Goal: Find specific page/section: Find specific page/section

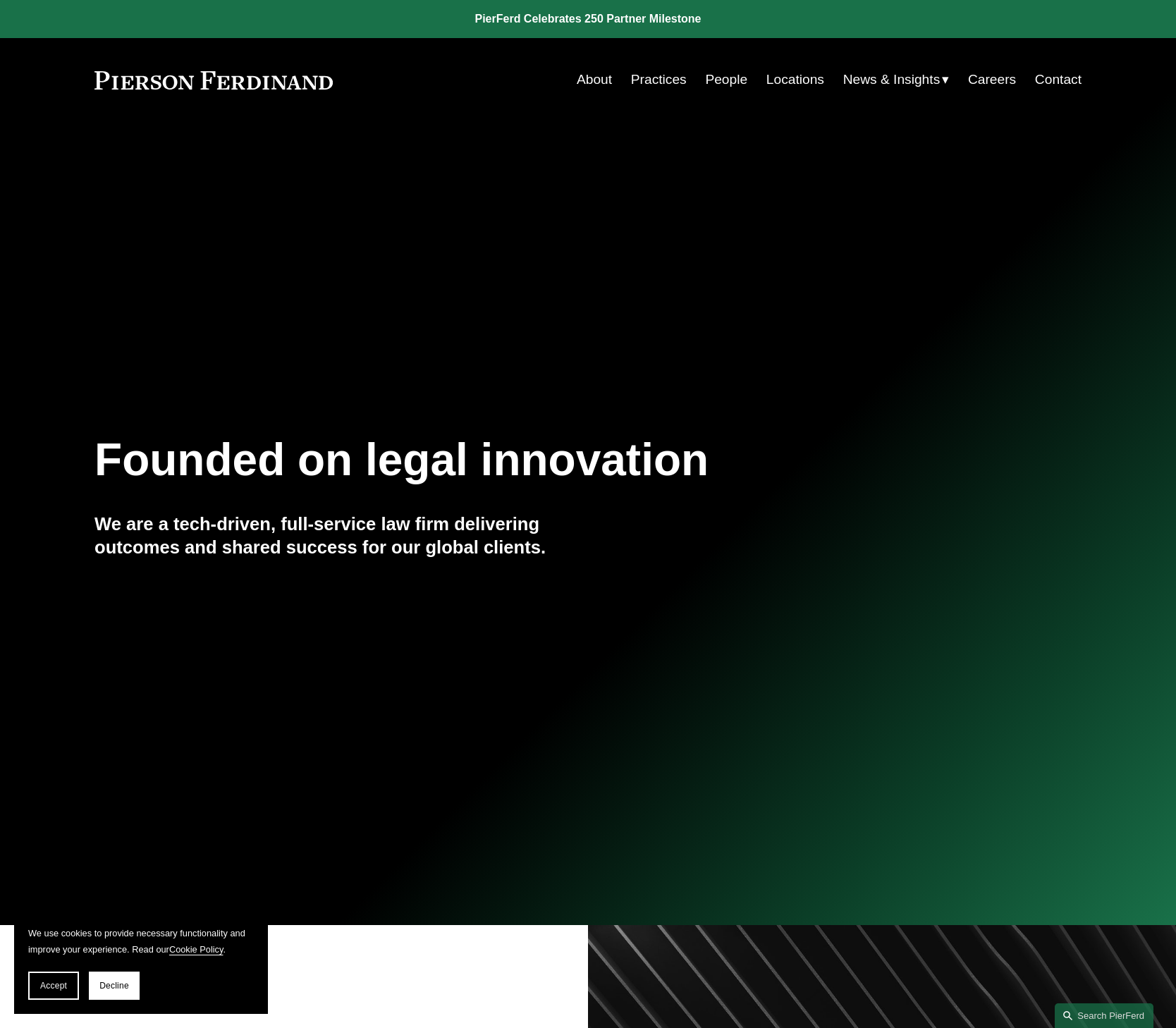
click at [1048, 79] on link "Contact" at bounding box center [1058, 79] width 47 height 27
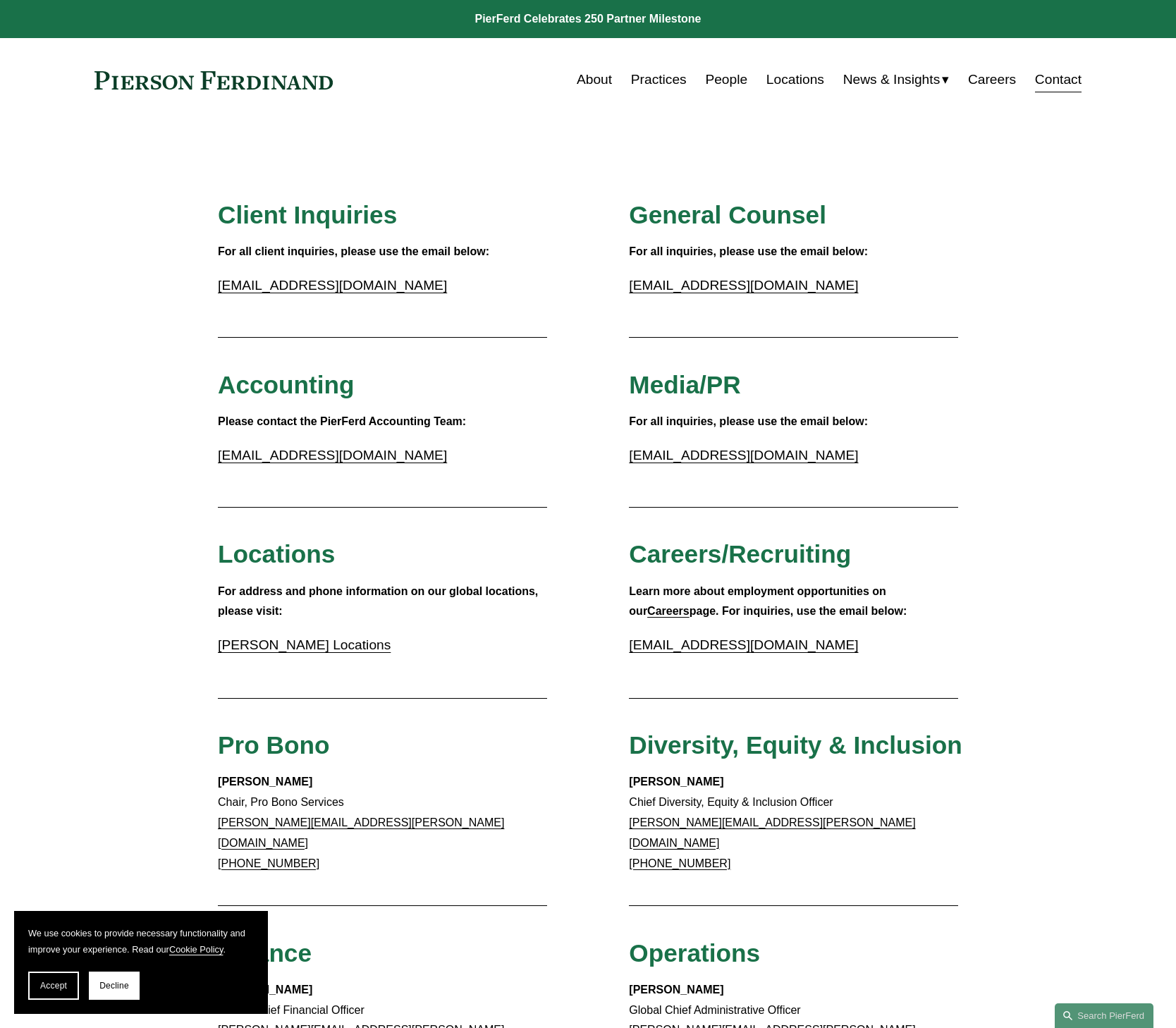
click at [796, 78] on link "Locations" at bounding box center [795, 79] width 58 height 27
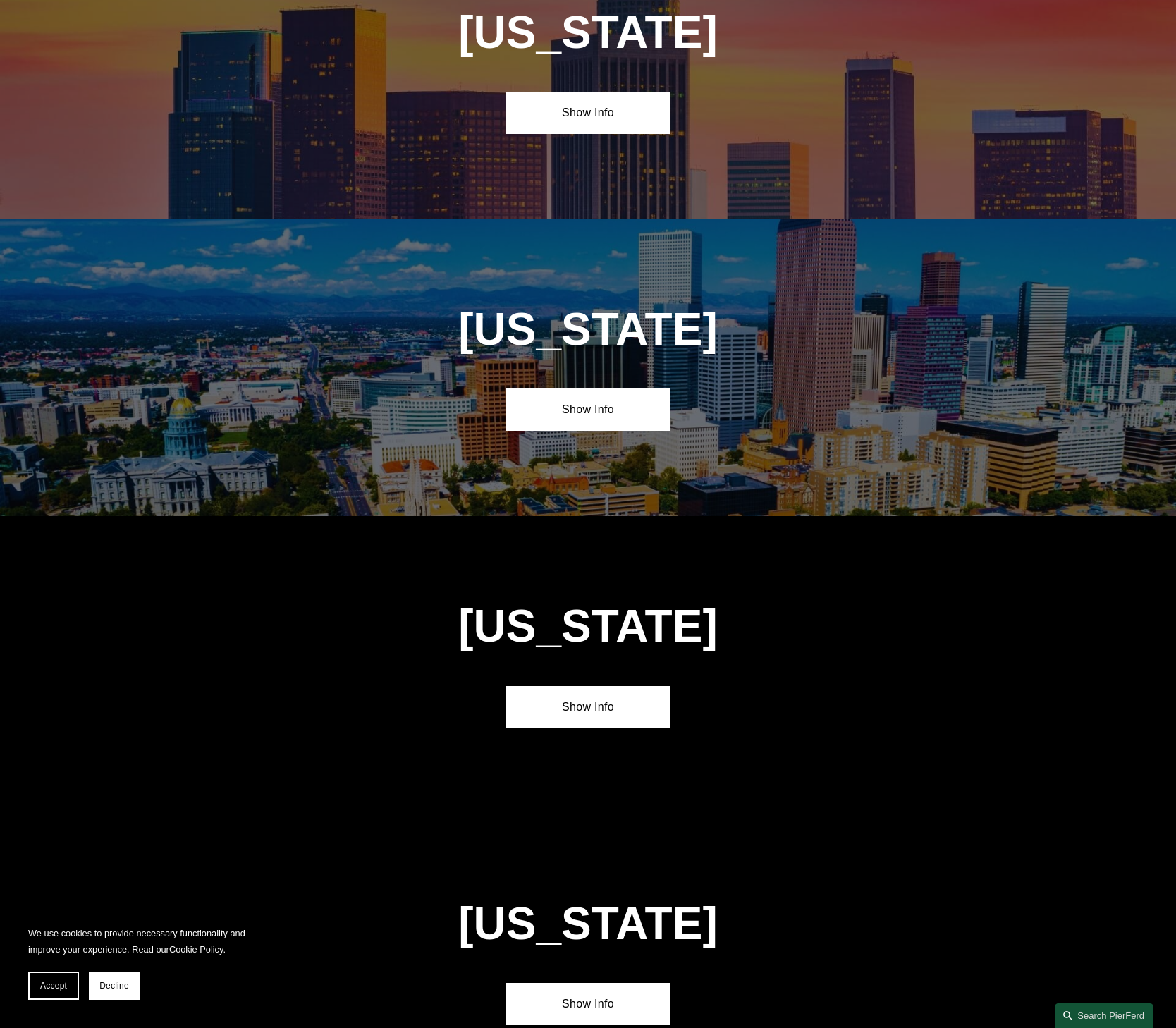
scroll to position [1198, 0]
